Goal: Information Seeking & Learning: Learn about a topic

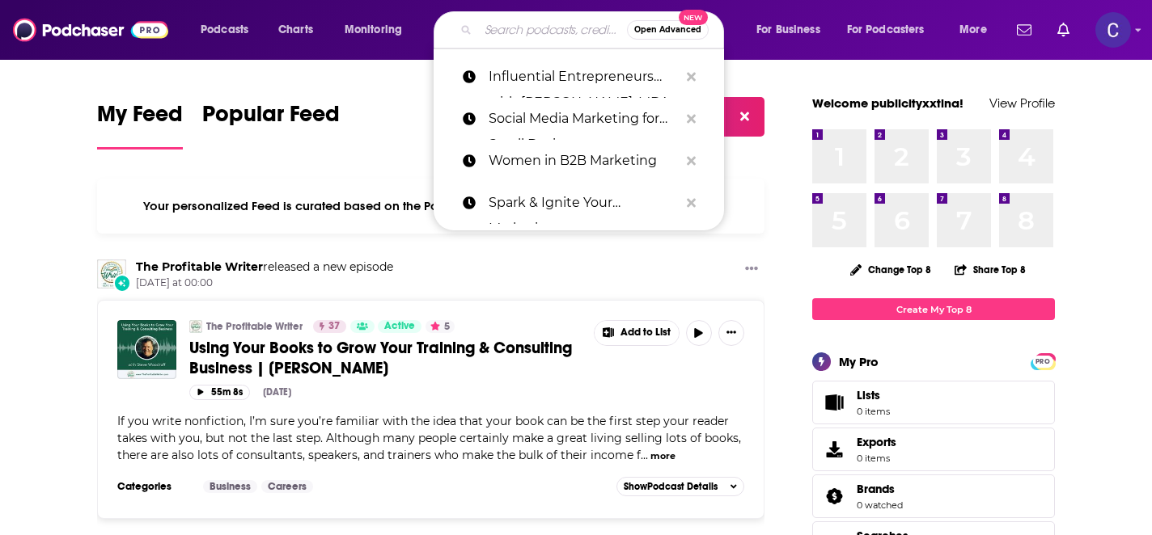
click at [528, 36] on input "Search podcasts, credits, & more..." at bounding box center [552, 30] width 149 height 26
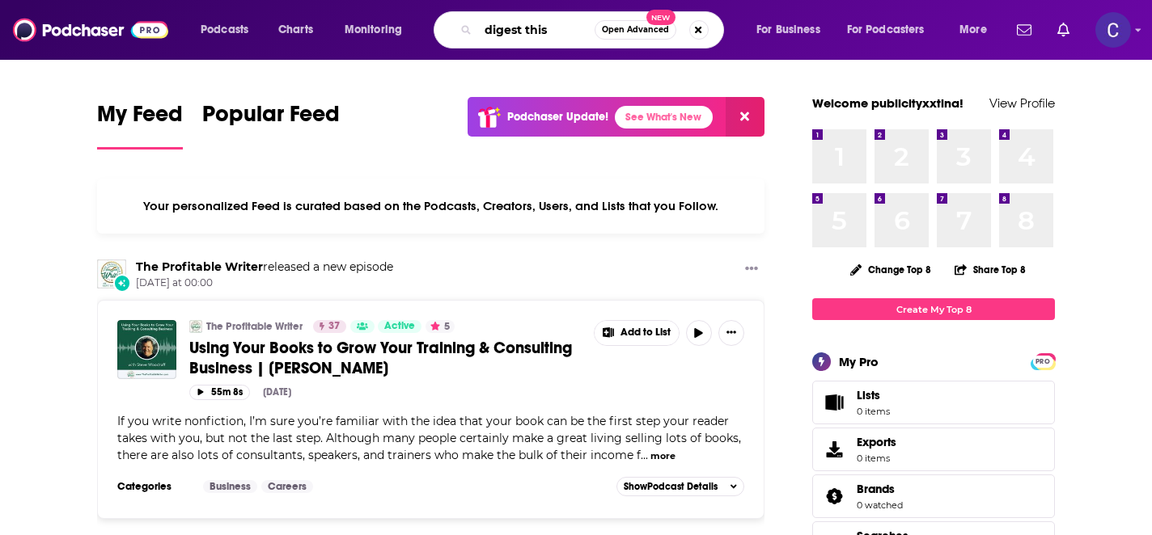
type input "digest this"
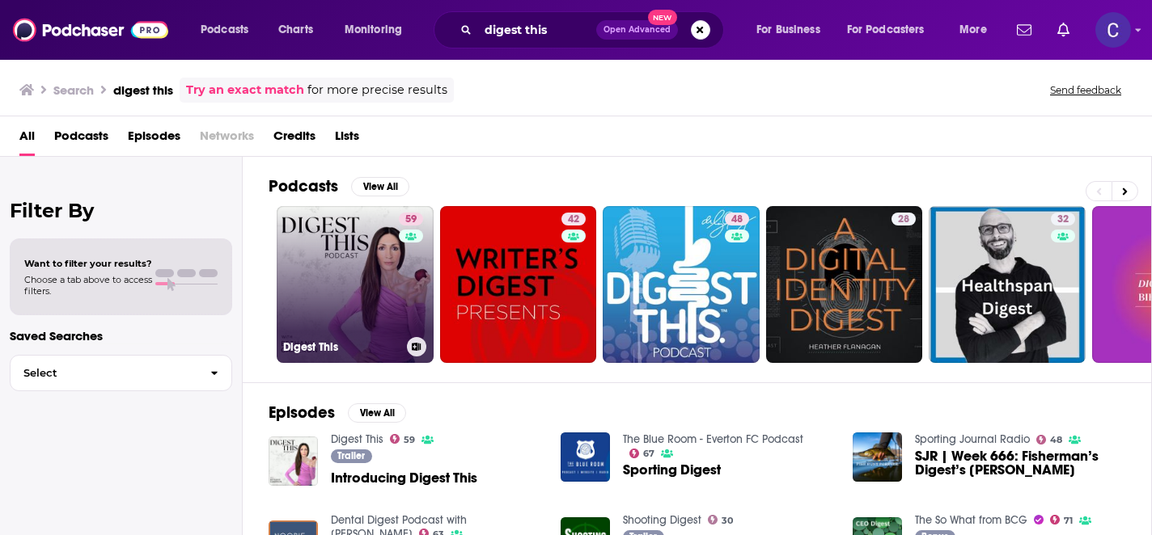
click at [381, 293] on link "59 Digest This" at bounding box center [355, 284] width 157 height 157
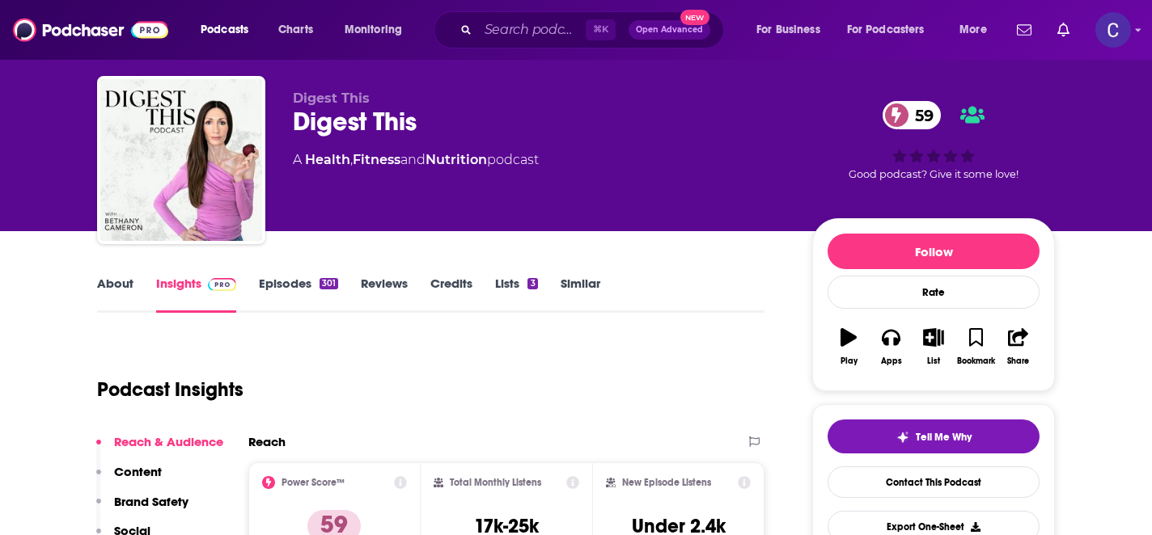
scroll to position [29, 0]
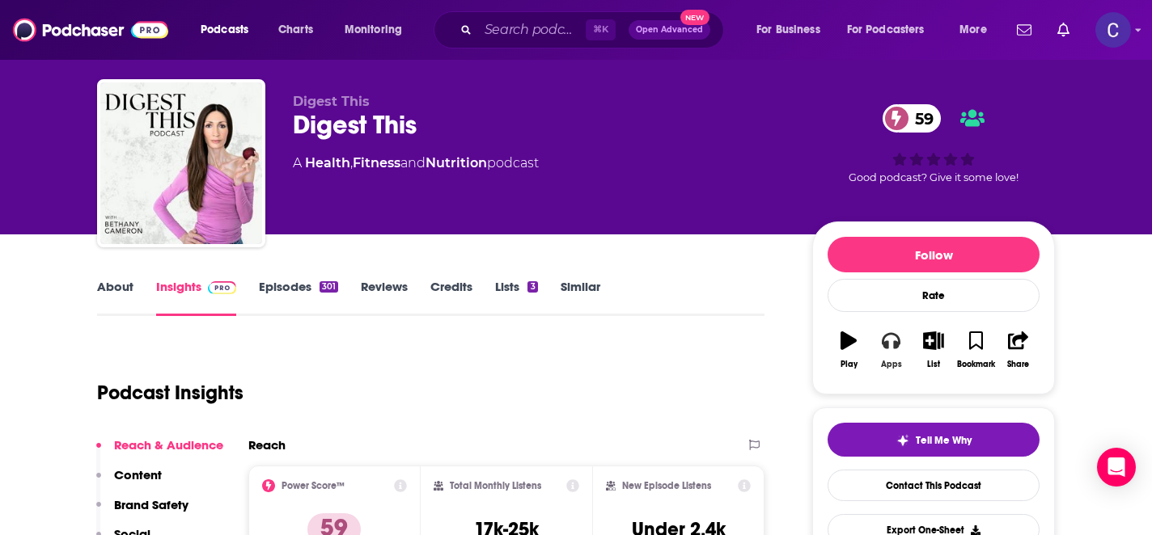
click at [894, 343] on icon "button" at bounding box center [891, 341] width 18 height 16
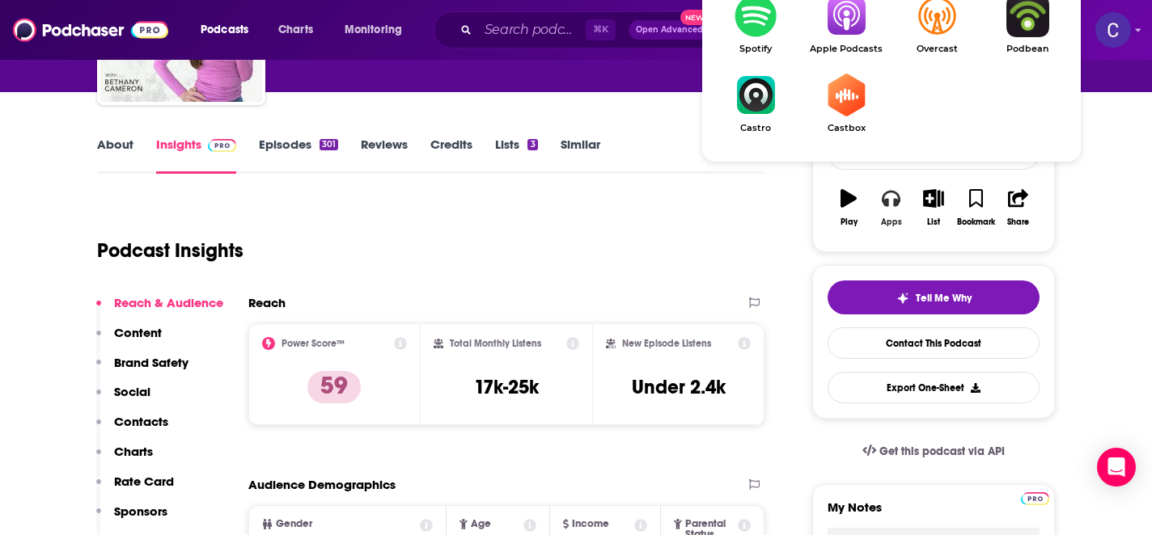
scroll to position [89, 0]
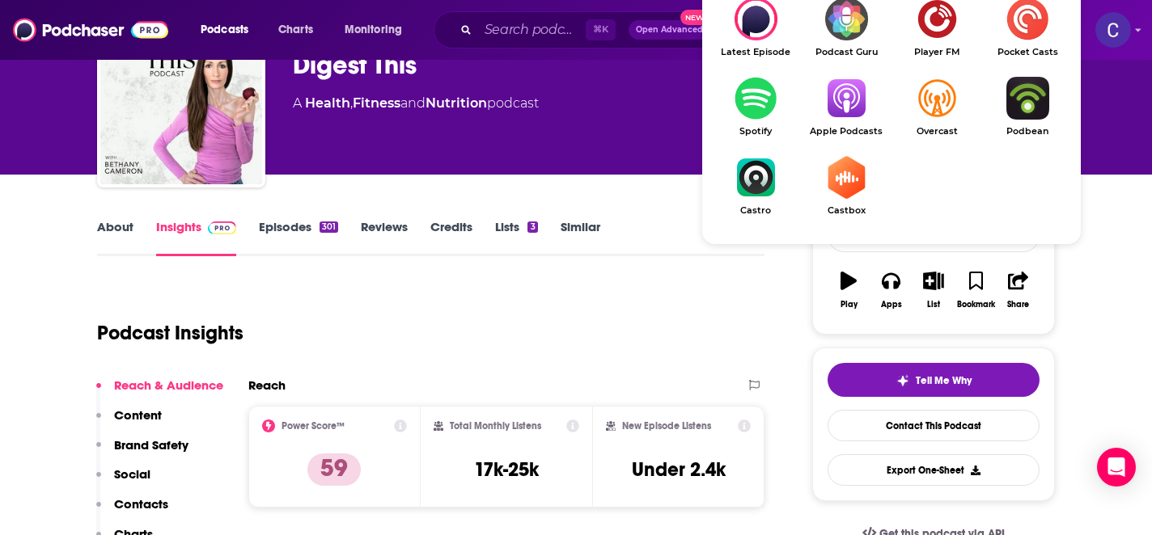
click at [852, 95] on img "Show Listen On dropdown" at bounding box center [846, 98] width 91 height 43
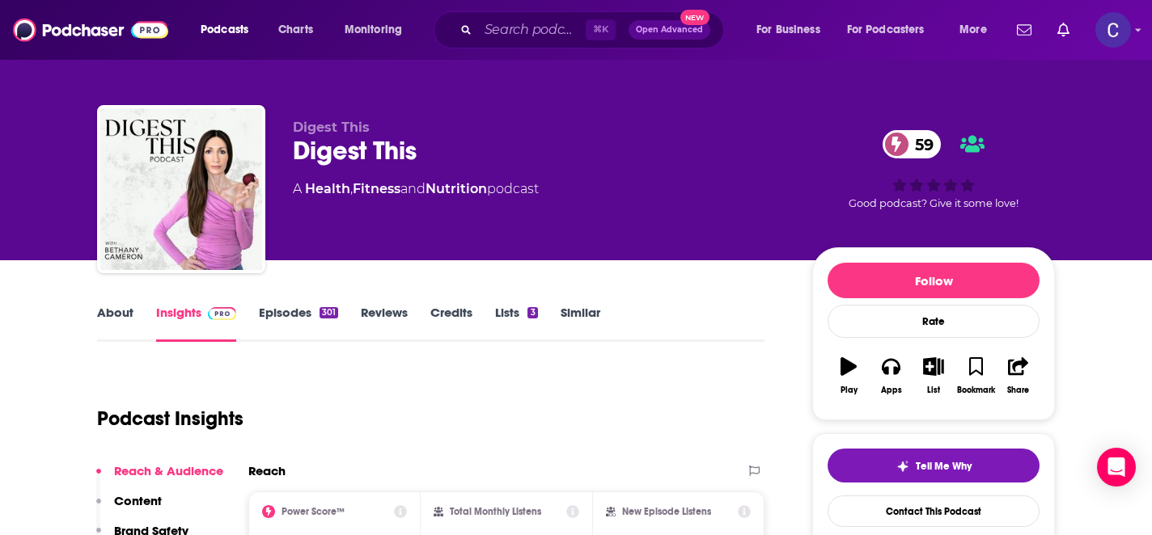
scroll to position [0, 0]
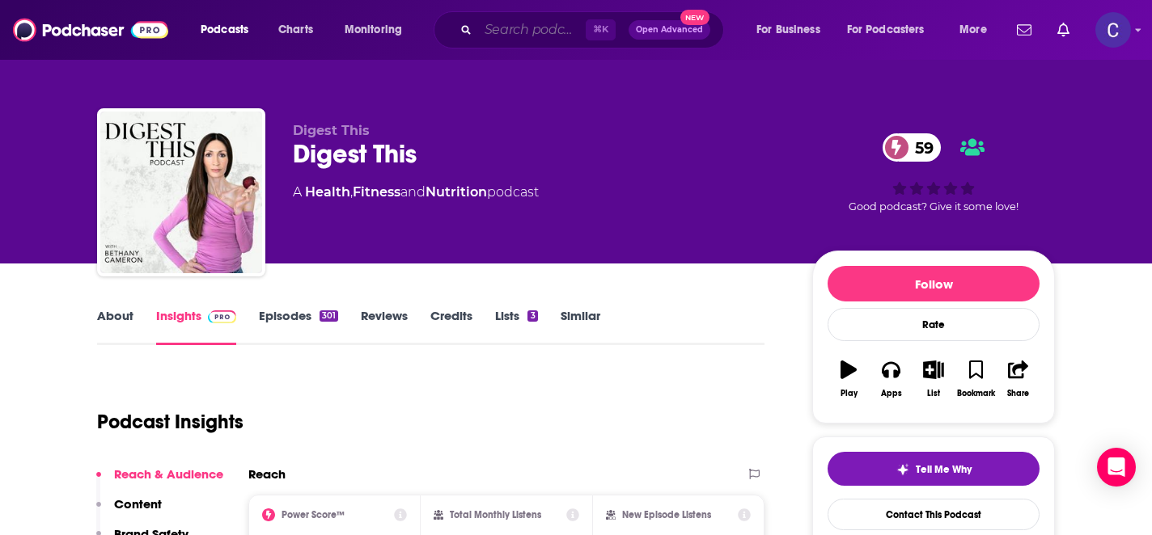
click at [498, 32] on input "Search podcasts, credits, & more..." at bounding box center [532, 30] width 108 height 26
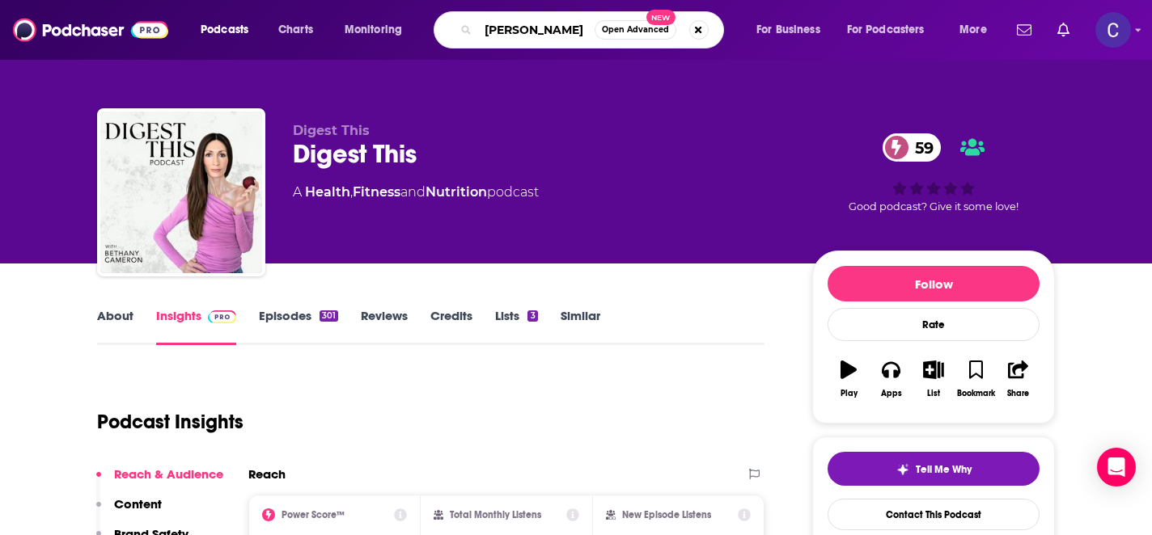
type input "[PERSON_NAME] show"
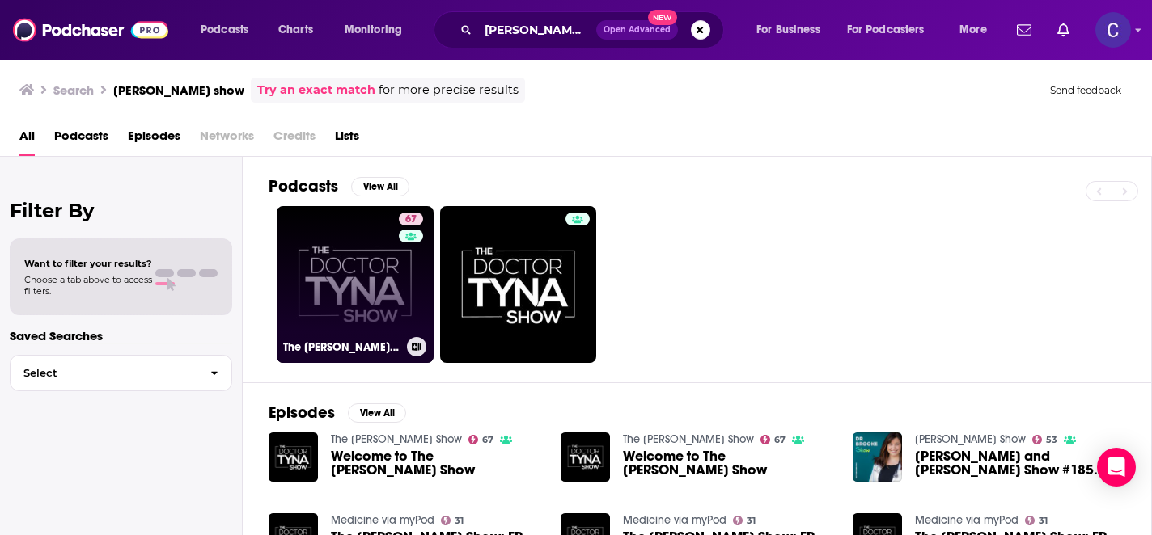
click at [395, 296] on link "67 The [PERSON_NAME] Show" at bounding box center [355, 284] width 157 height 157
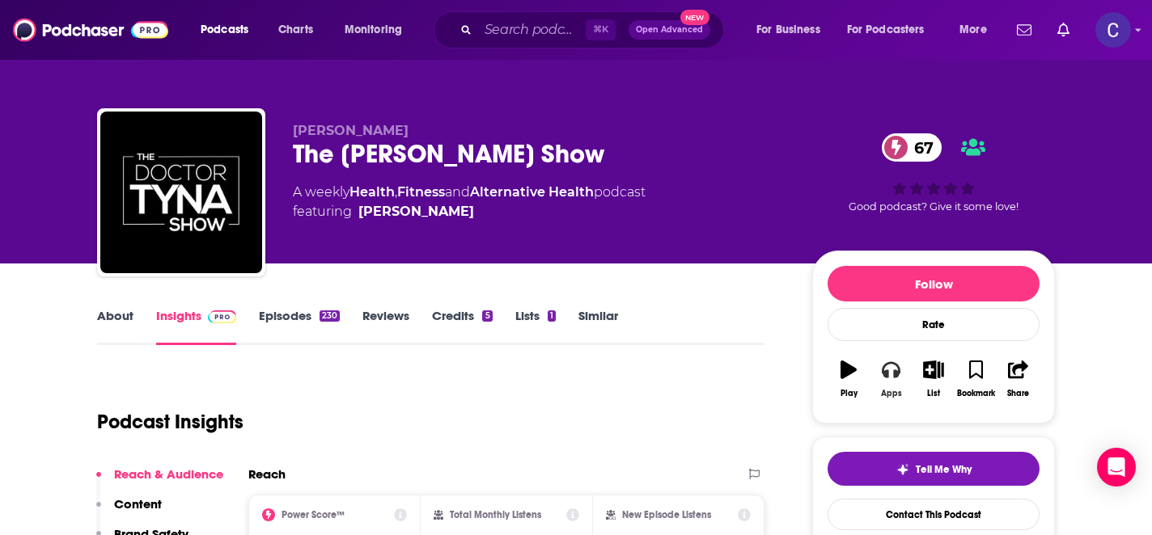
click at [890, 381] on button "Apps" at bounding box center [890, 379] width 42 height 58
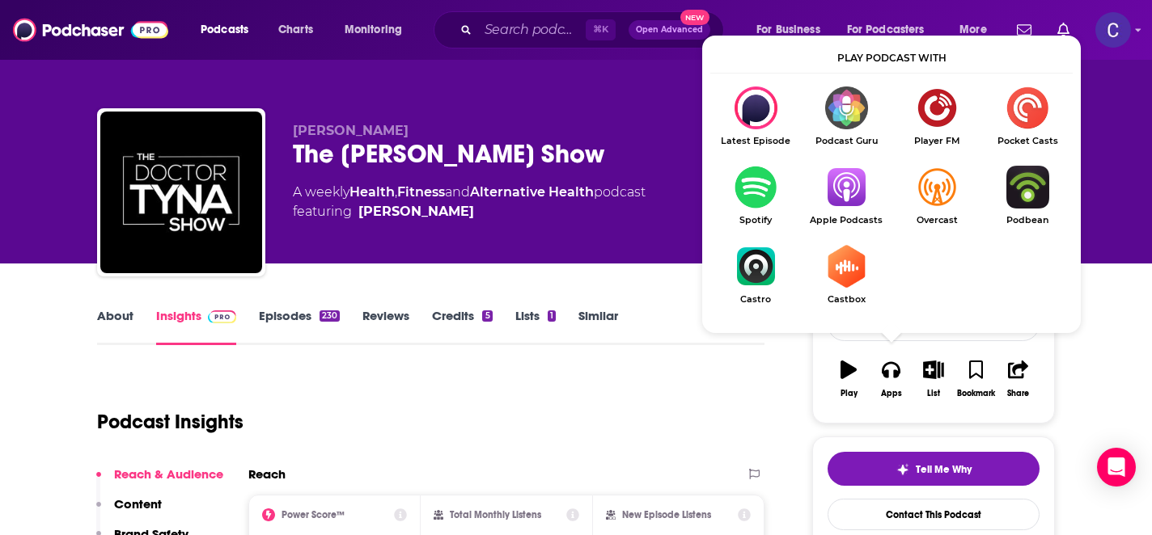
click at [846, 183] on img "Show Listen On dropdown" at bounding box center [846, 187] width 91 height 43
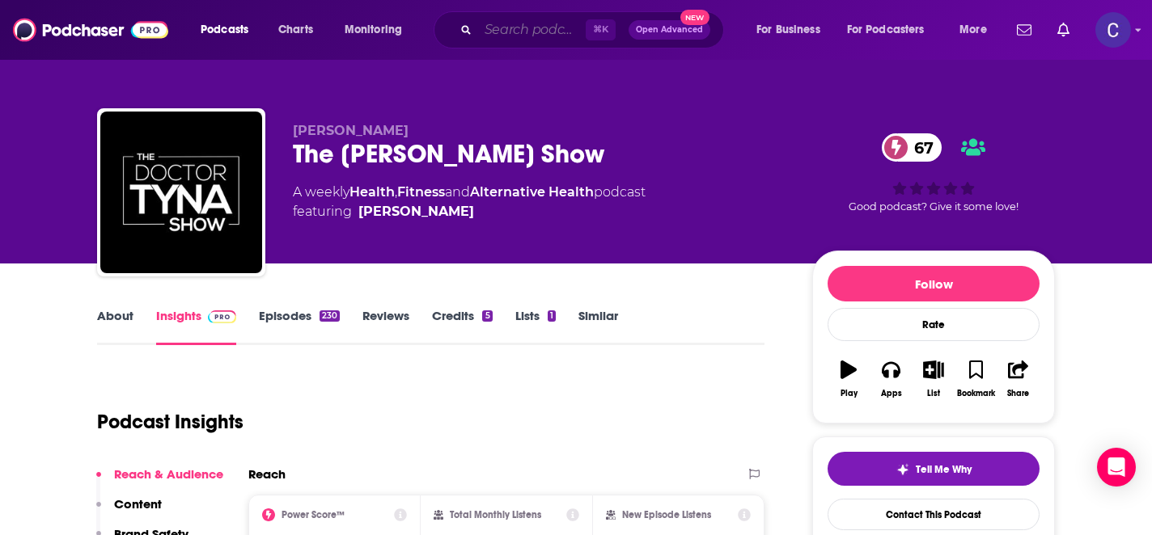
click at [514, 32] on input "Search podcasts, credits, & more..." at bounding box center [532, 30] width 108 height 26
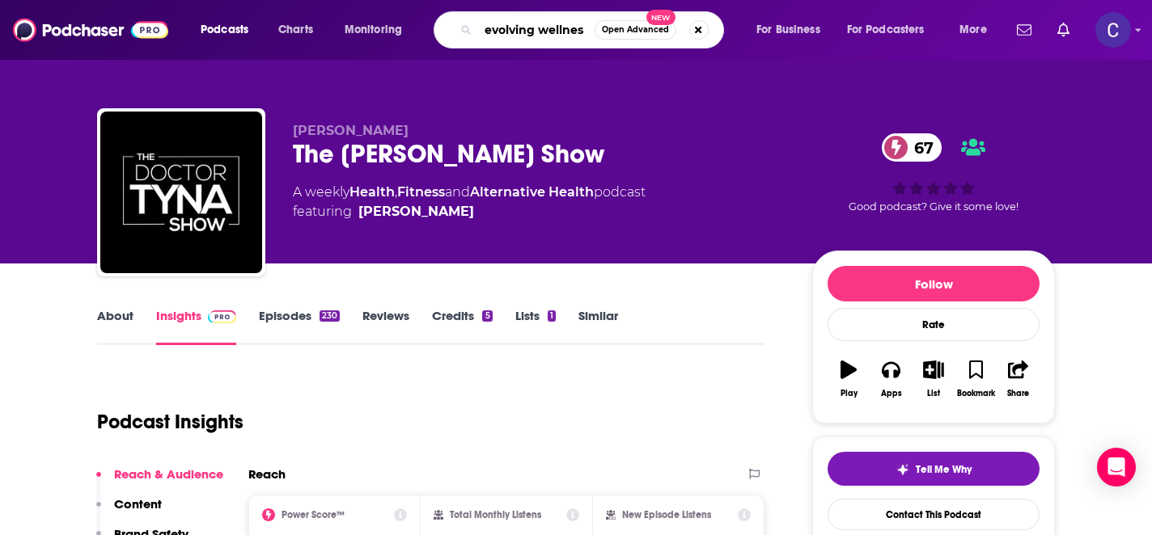
type input "evolving wellness"
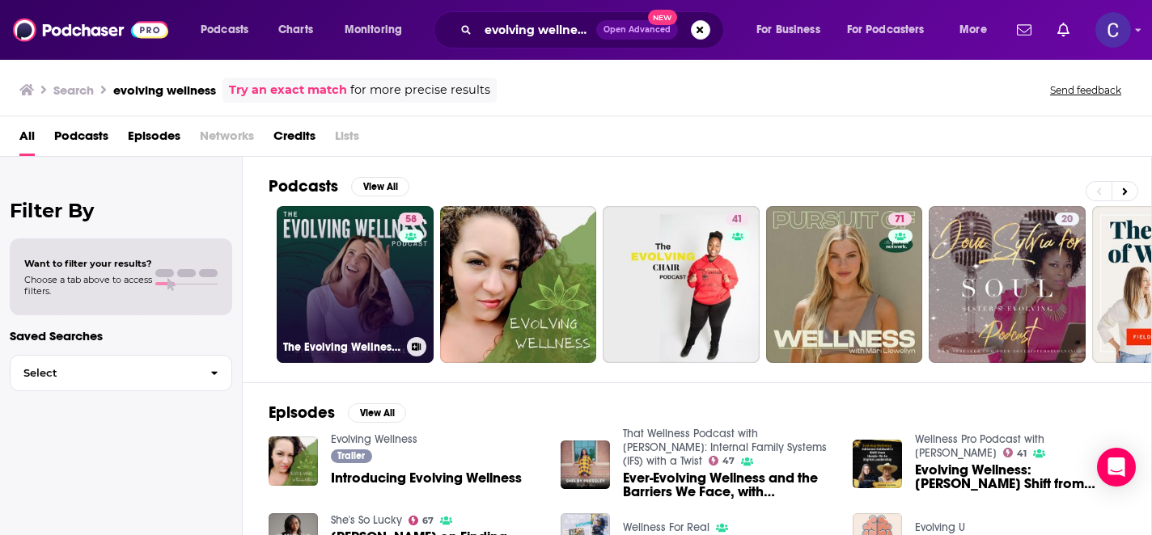
click at [377, 275] on link "58 The Evolving Wellness Podcast with [PERSON_NAME] Wellness" at bounding box center [355, 284] width 157 height 157
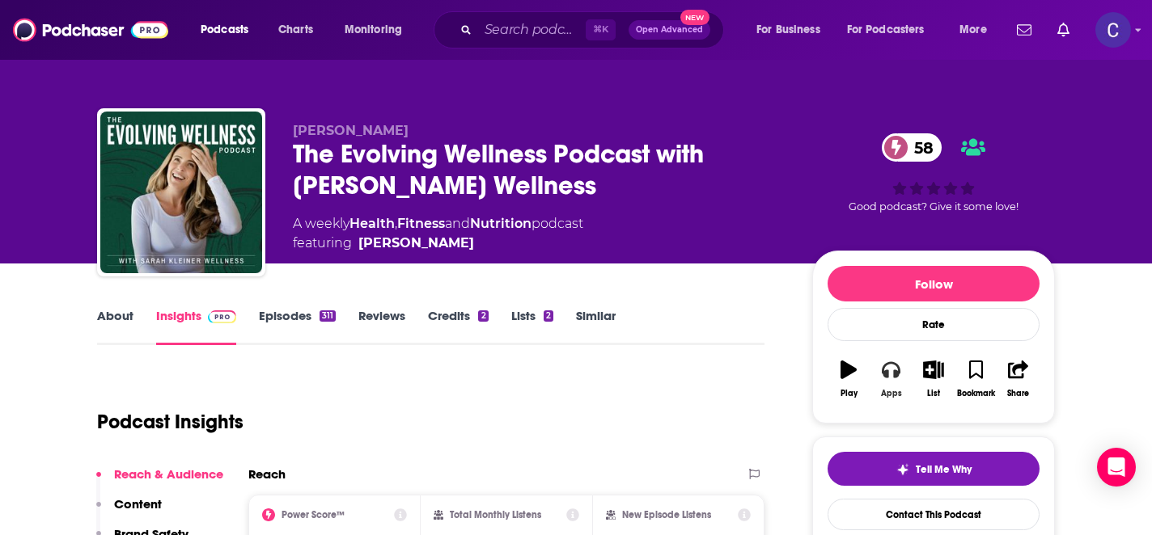
click at [886, 383] on button "Apps" at bounding box center [890, 379] width 42 height 58
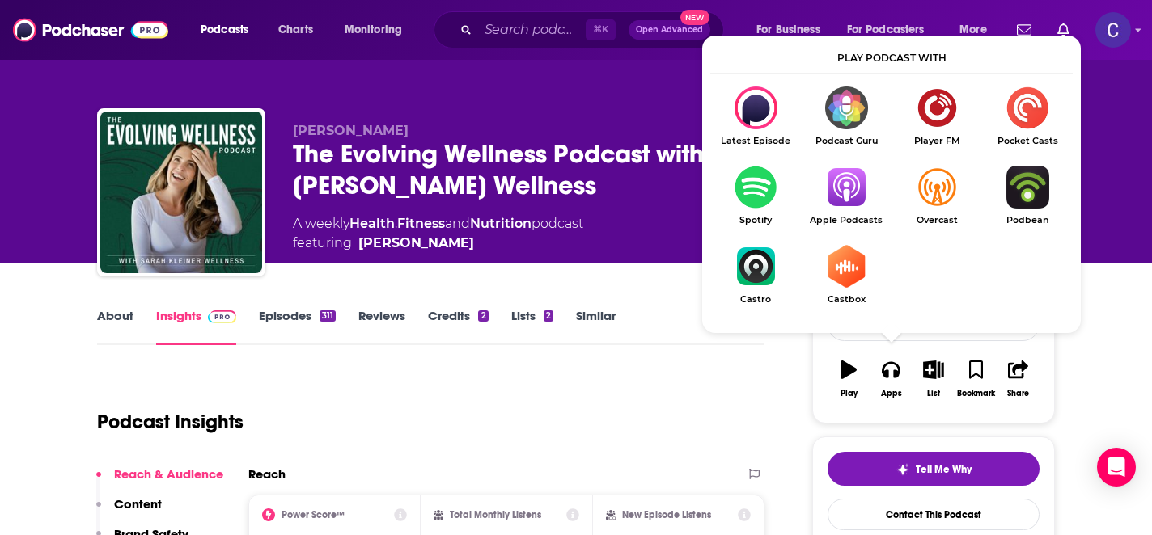
click at [850, 191] on img "Show Listen On dropdown" at bounding box center [846, 187] width 91 height 43
